Goal: Task Accomplishment & Management: Complete application form

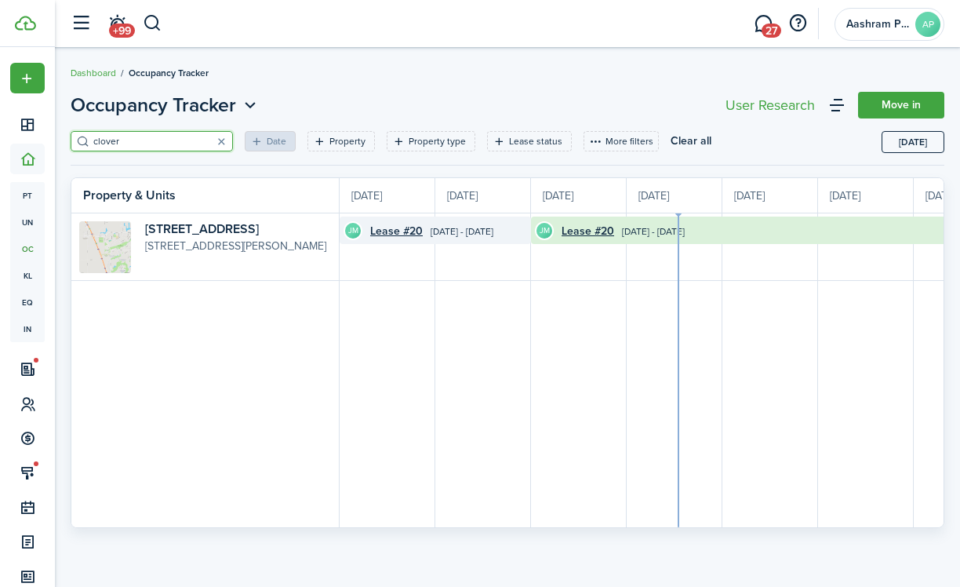
scroll to position [0, 287]
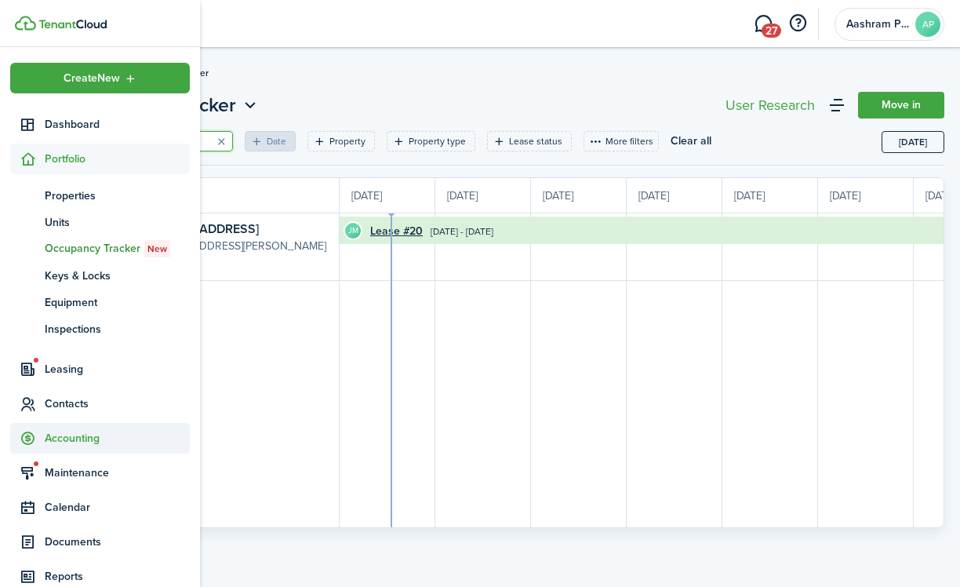
click at [56, 437] on span "Accounting" at bounding box center [117, 438] width 145 height 16
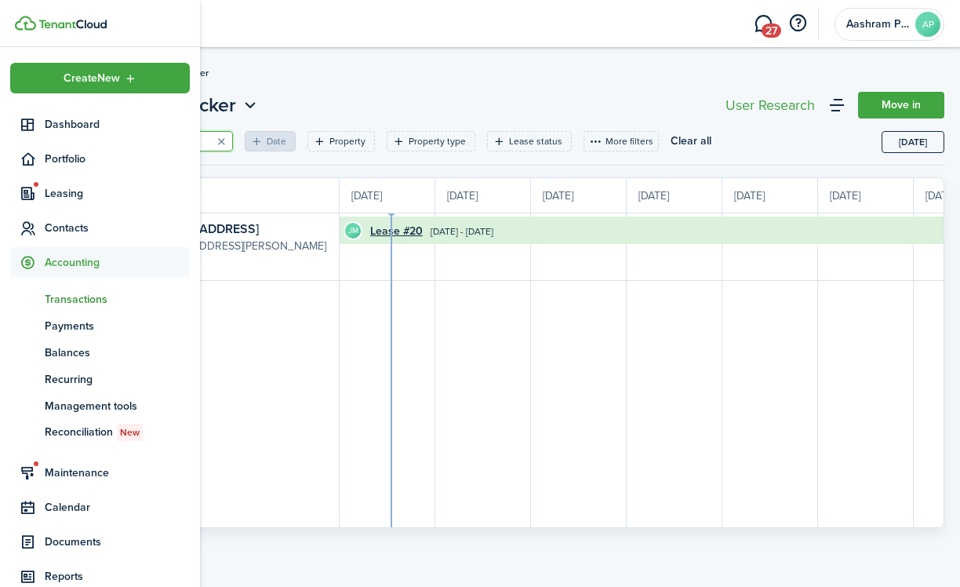
click at [78, 296] on span "Transactions" at bounding box center [117, 299] width 145 height 16
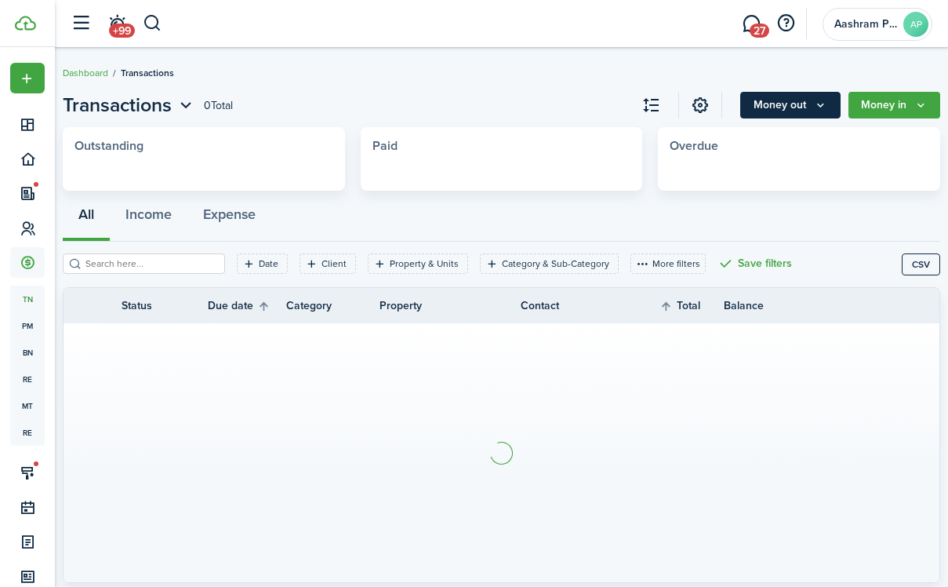
click at [816, 99] on icon "Money out" at bounding box center [820, 105] width 13 height 13
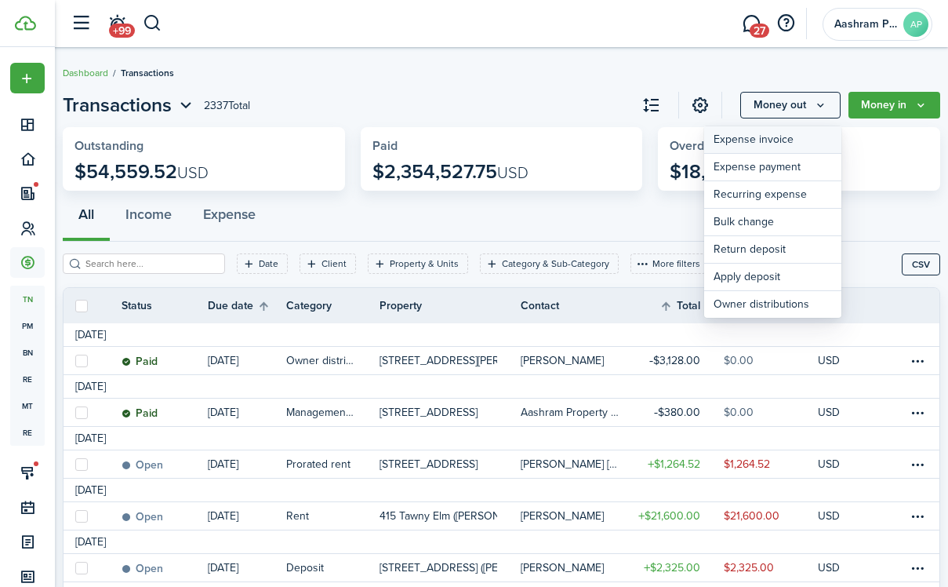
click at [749, 129] on link "Expense invoice" at bounding box center [772, 139] width 137 height 27
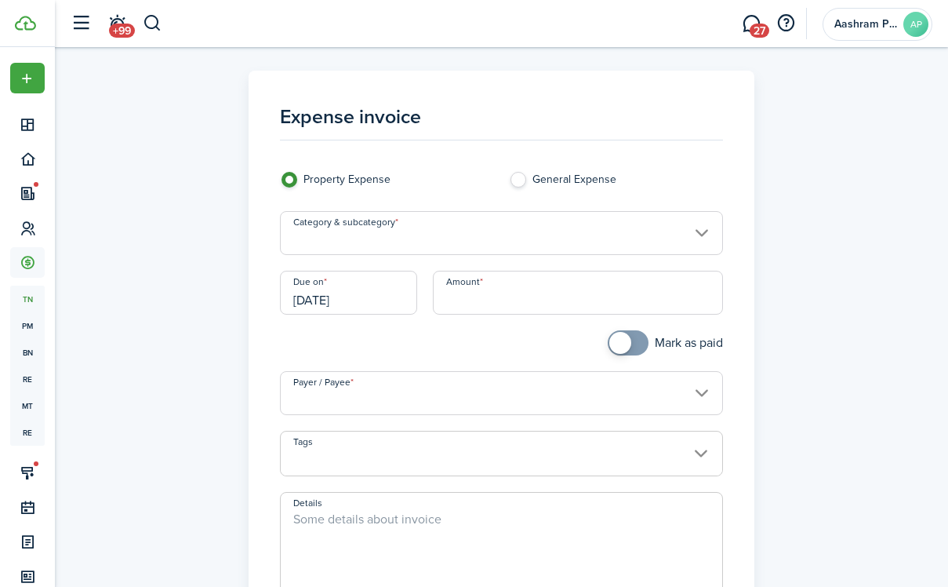
click at [465, 241] on input "Category & subcategory" at bounding box center [501, 233] width 442 height 44
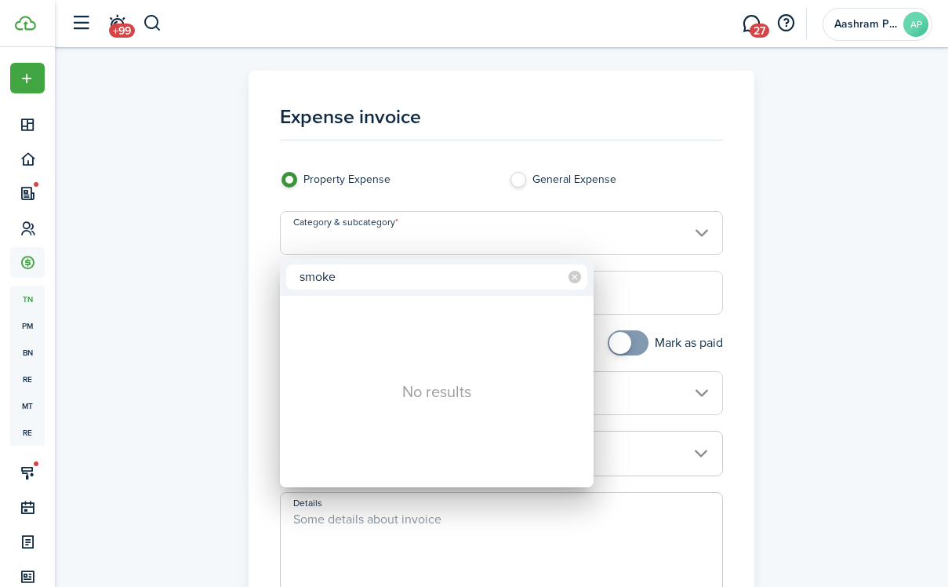
click at [405, 282] on input "smoke" at bounding box center [436, 276] width 301 height 25
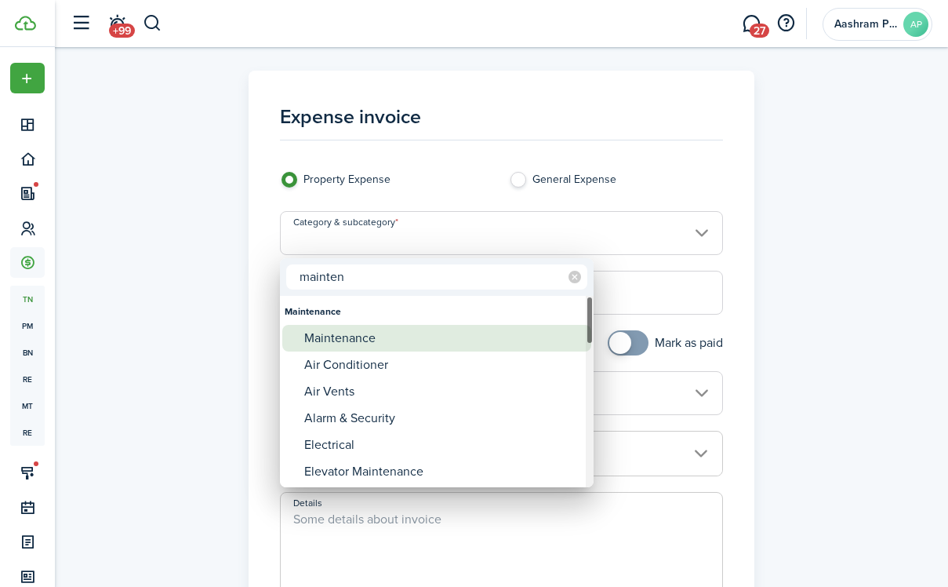
type input "mainten"
click at [432, 340] on div "Maintenance" at bounding box center [443, 338] width 278 height 27
type input "Maintenance"
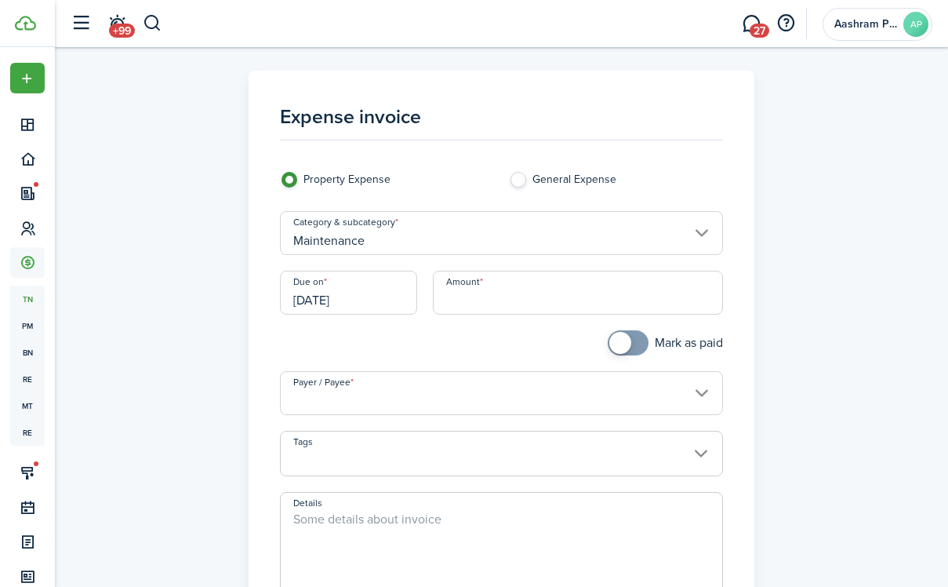
click at [542, 304] on input "Amount" at bounding box center [578, 293] width 290 height 44
click at [473, 397] on input "Payer / Payee" at bounding box center [501, 393] width 442 height 44
type input "$145.00"
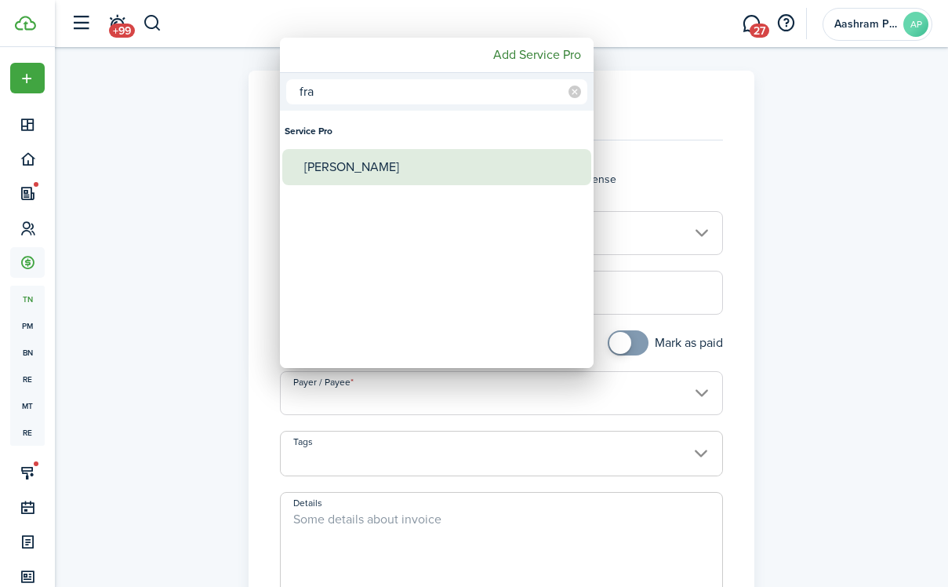
type input "fra"
click at [431, 175] on div "[PERSON_NAME]" at bounding box center [443, 167] width 278 height 36
type input "[PERSON_NAME]"
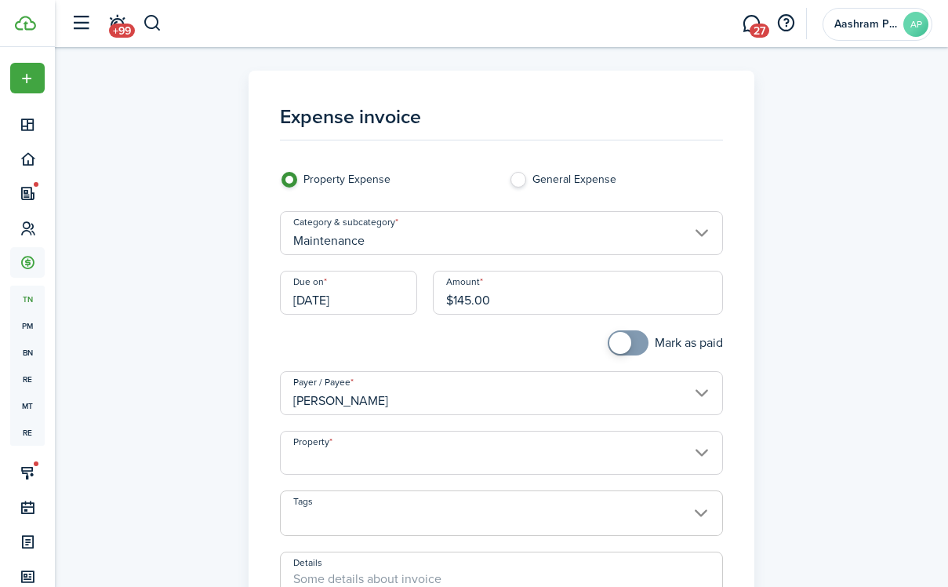
click at [369, 505] on input "Tags" at bounding box center [501, 500] width 441 height 19
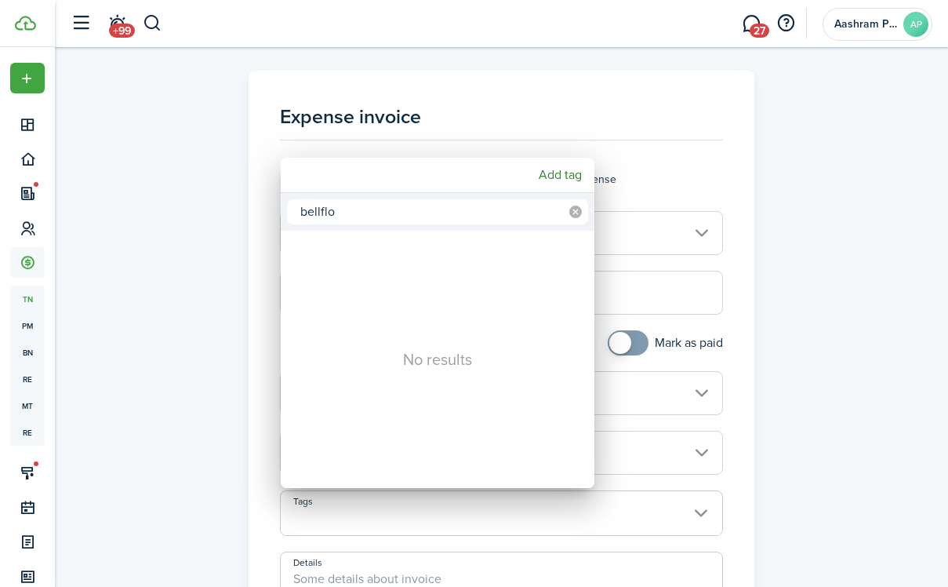
type input "bellflo"
click at [574, 208] on icon at bounding box center [575, 211] width 13 height 13
click at [266, 327] on div at bounding box center [474, 293] width 1199 height 837
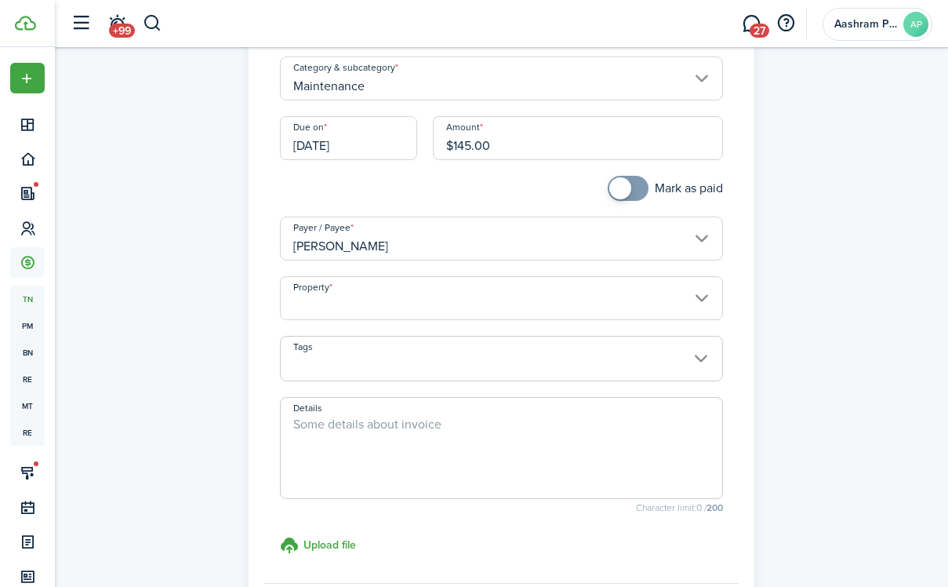
scroll to position [235, 0]
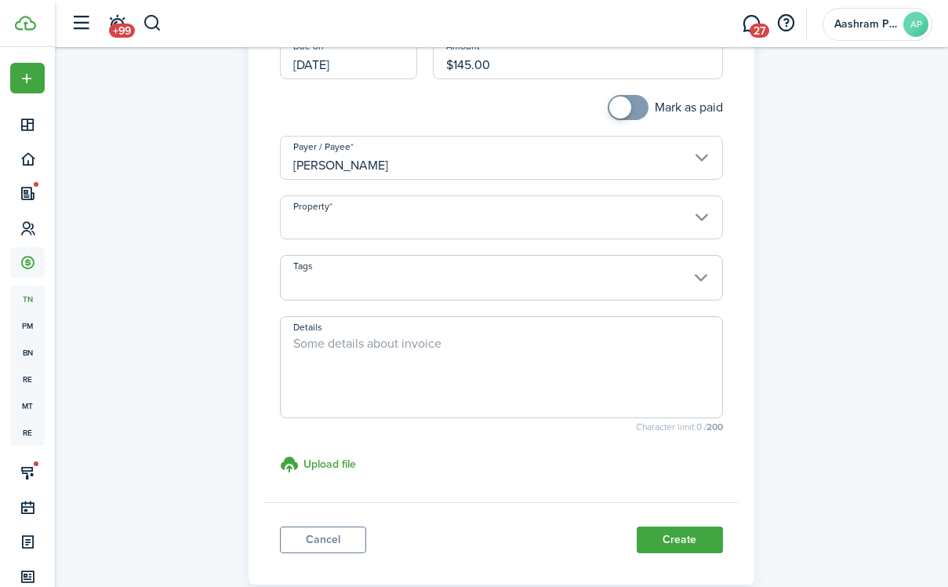
click at [399, 227] on input "Property" at bounding box center [501, 217] width 442 height 44
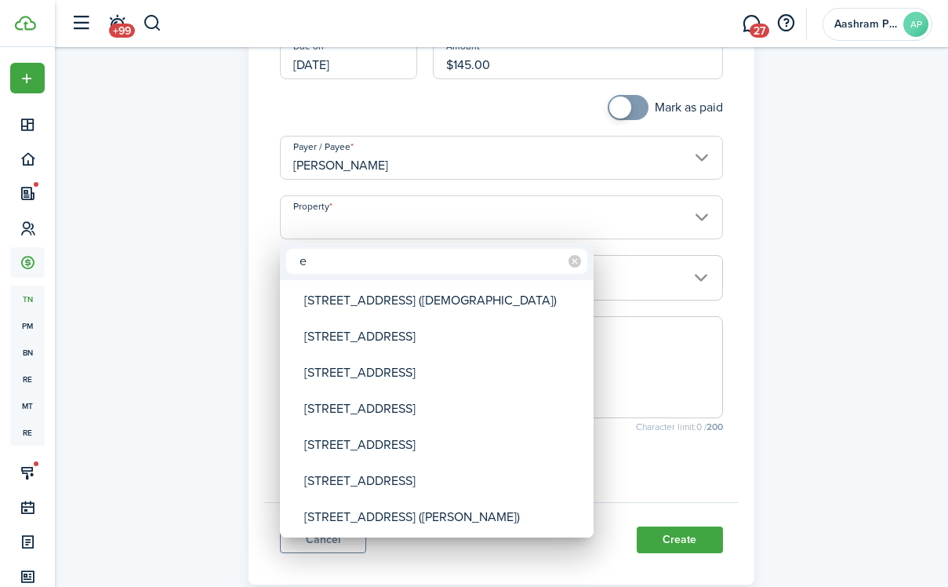
click at [387, 260] on input "e" at bounding box center [436, 261] width 301 height 25
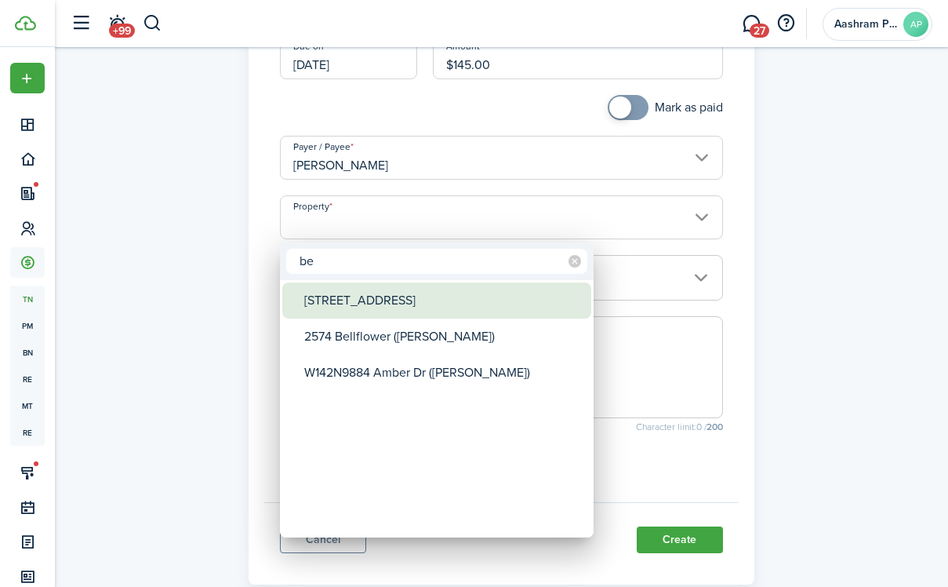
type input "be"
click at [388, 299] on div "[STREET_ADDRESS]" at bounding box center [443, 300] width 278 height 36
type input "[STREET_ADDRESS]"
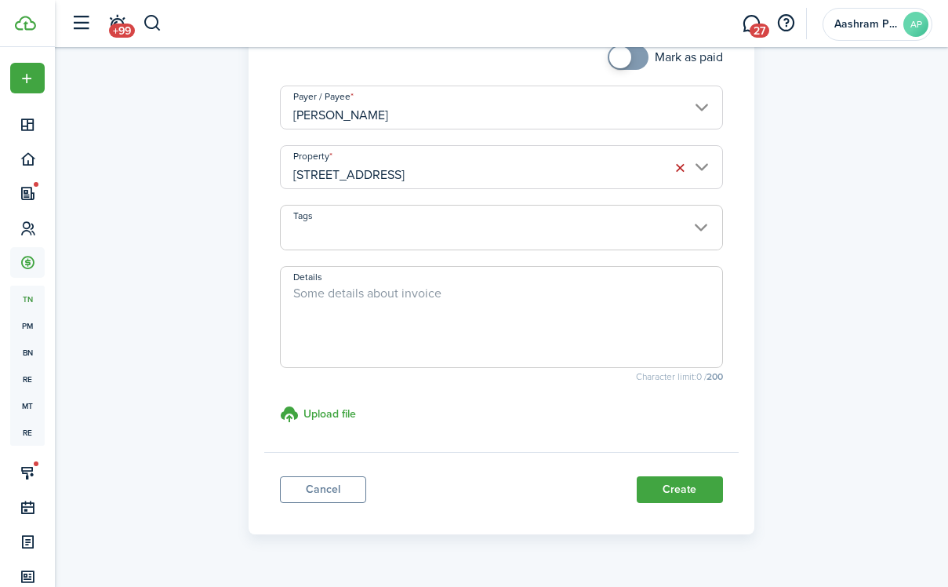
scroll to position [323, 0]
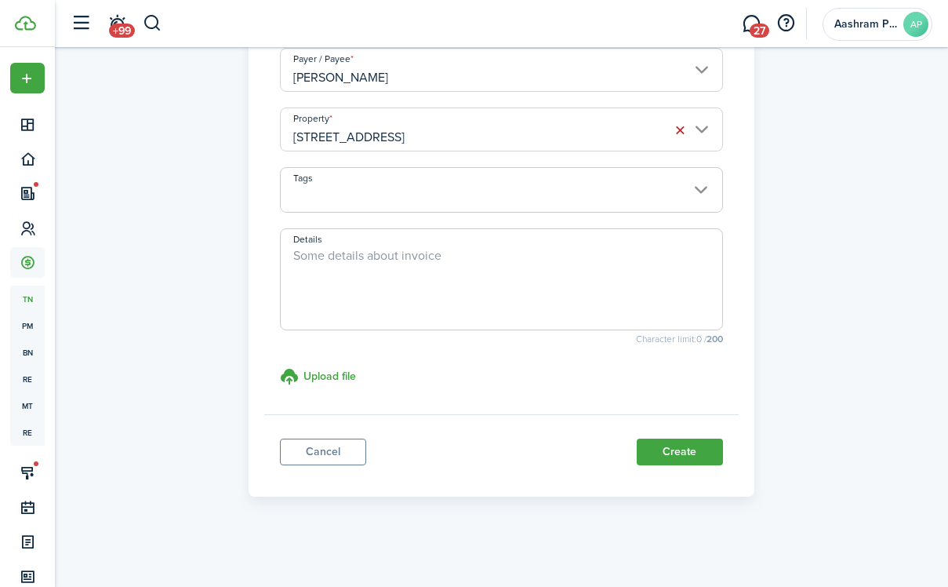
click at [477, 283] on textarea "Details" at bounding box center [501, 283] width 441 height 75
type textarea "Replaced two smoke detectors, labor and materials"
click at [699, 452] on button "Create" at bounding box center [680, 451] width 86 height 27
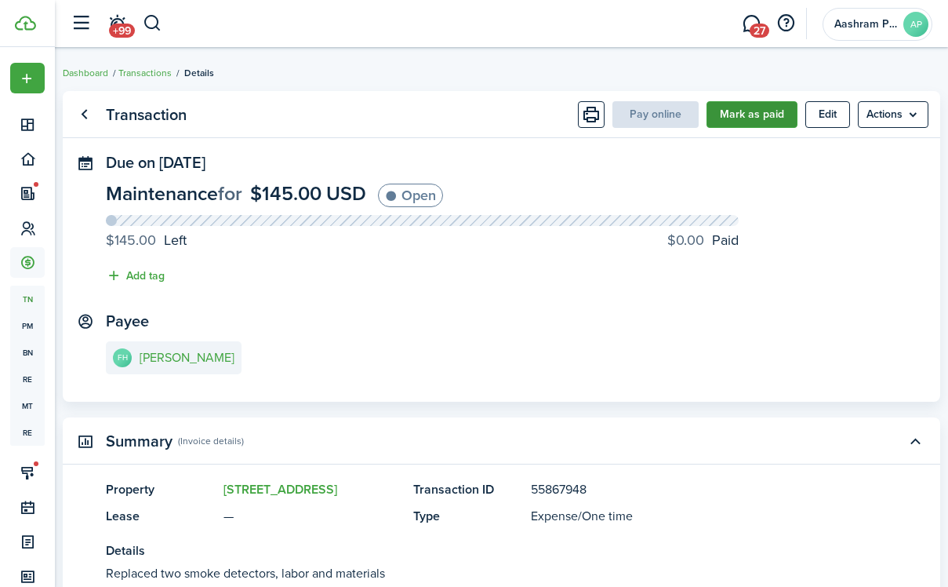
click at [751, 106] on button "Mark as paid" at bounding box center [752, 114] width 91 height 27
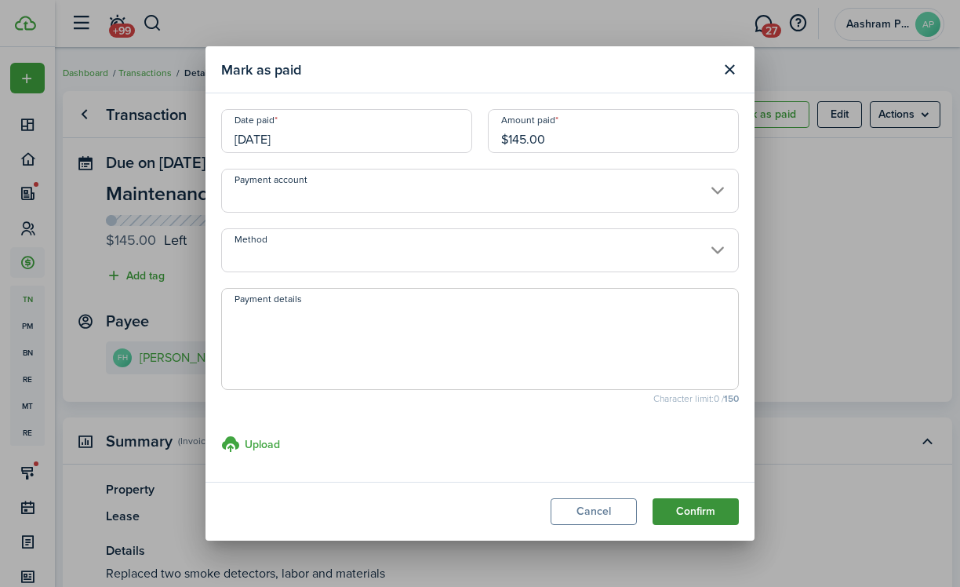
click at [692, 510] on button "Confirm" at bounding box center [695, 511] width 86 height 27
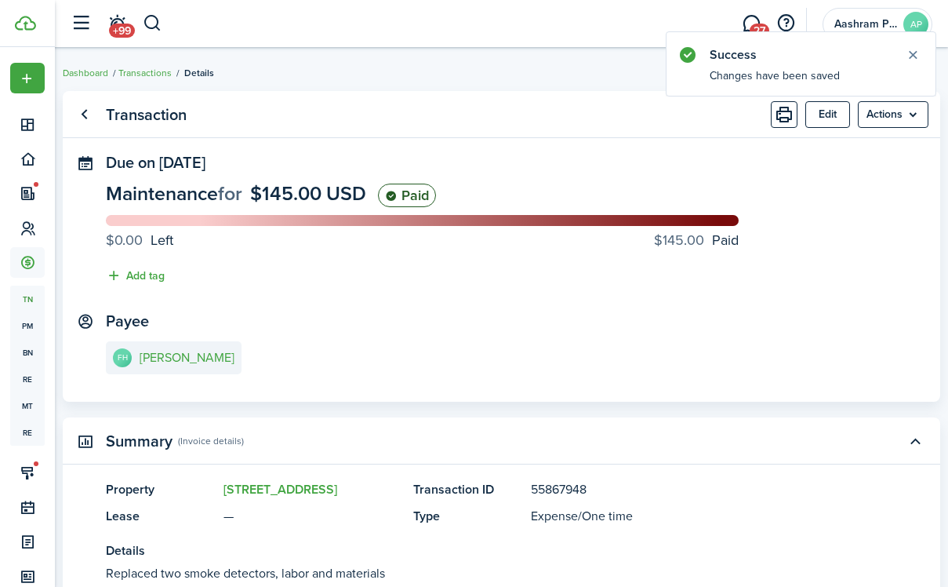
click at [626, 336] on panel-main-section "Payee [PERSON_NAME]" at bounding box center [501, 345] width 791 height 67
